Goal: Navigation & Orientation: Find specific page/section

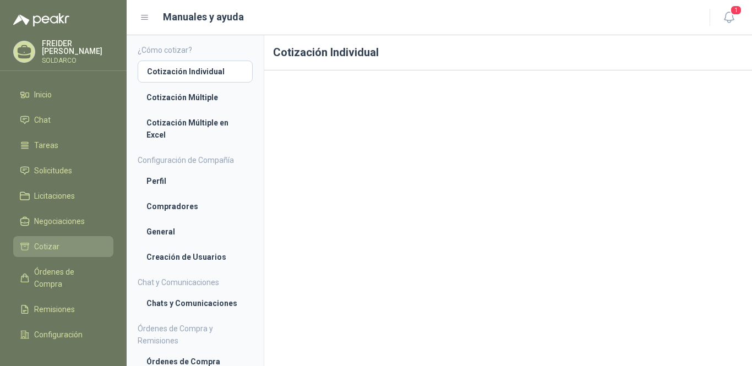
click at [65, 244] on li "Cotizar" at bounding box center [63, 246] width 87 height 12
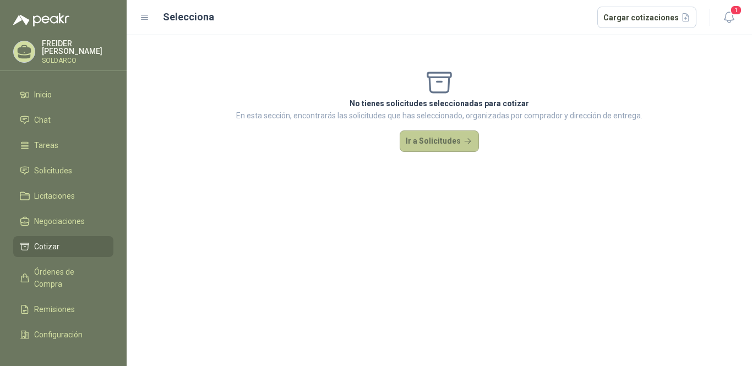
click at [425, 142] on button "Ir a Solicitudes" at bounding box center [439, 141] width 79 height 22
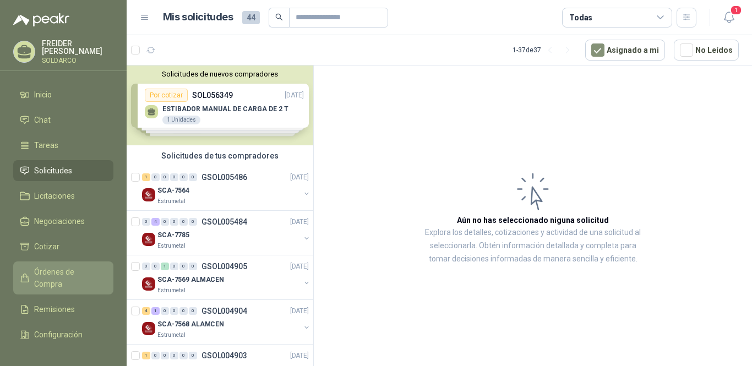
click at [50, 280] on span "Órdenes de Compra" at bounding box center [68, 278] width 69 height 24
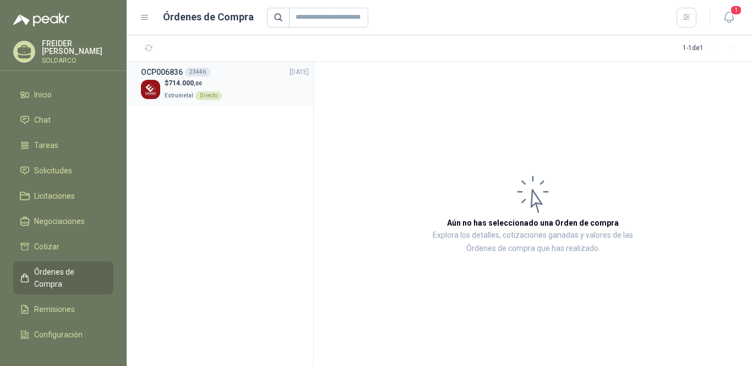
click at [177, 90] on p "Estrumetal Directo" at bounding box center [193, 95] width 57 height 12
